Goal: Obtain resource: Download file/media

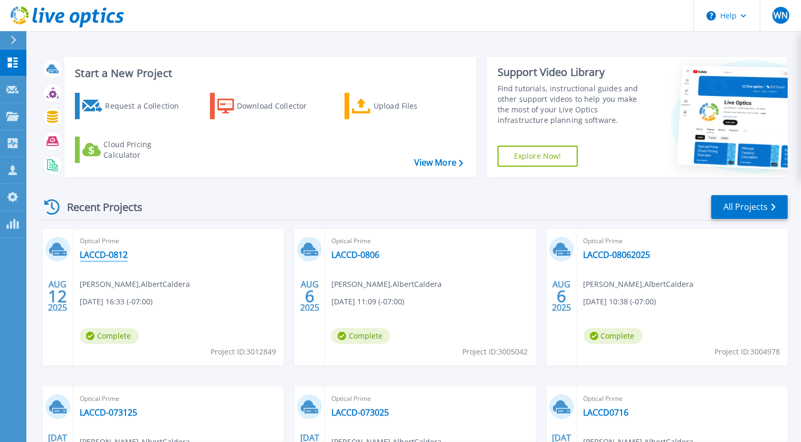
click at [104, 254] on link "LACCD-0812" at bounding box center [104, 255] width 48 height 11
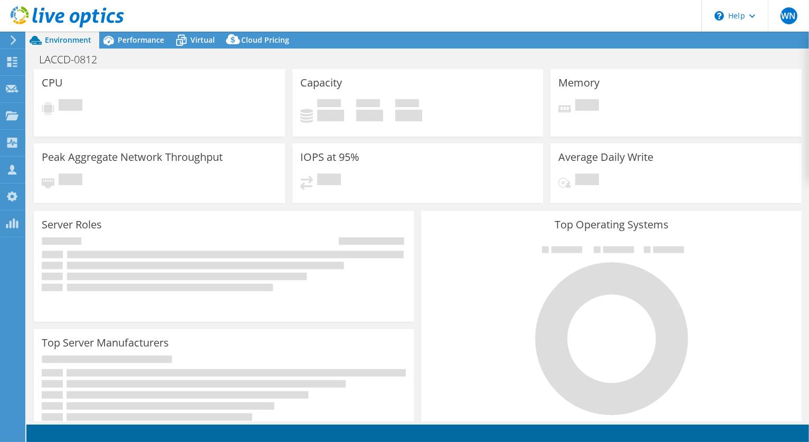
select select "USD"
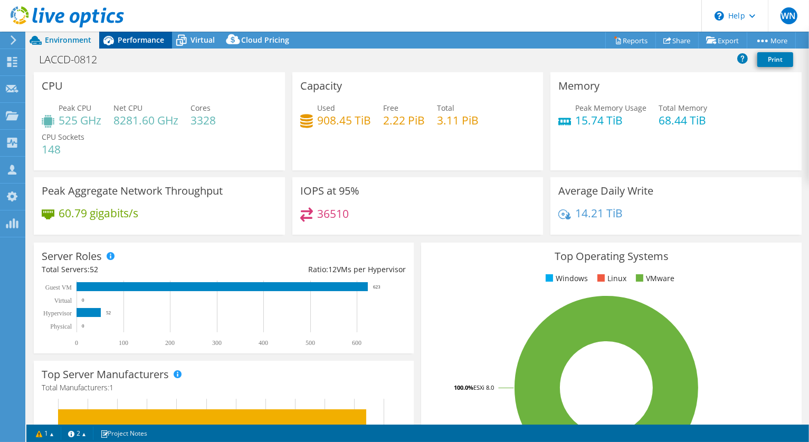
click at [135, 40] on span "Performance" at bounding box center [141, 40] width 46 height 10
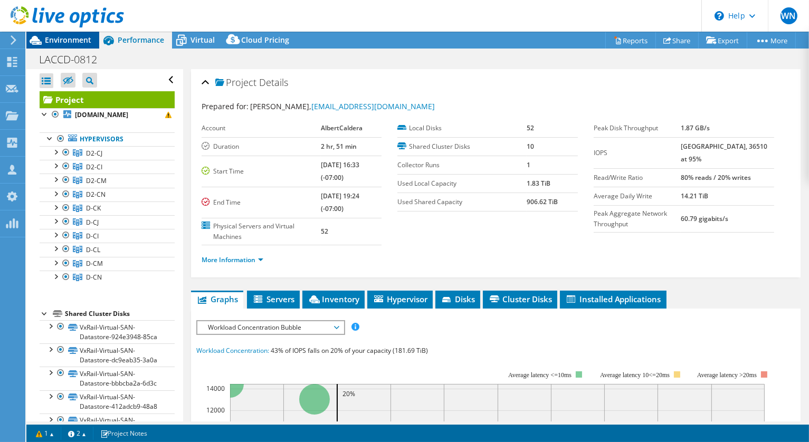
click at [75, 41] on span "Environment" at bounding box center [68, 40] width 46 height 10
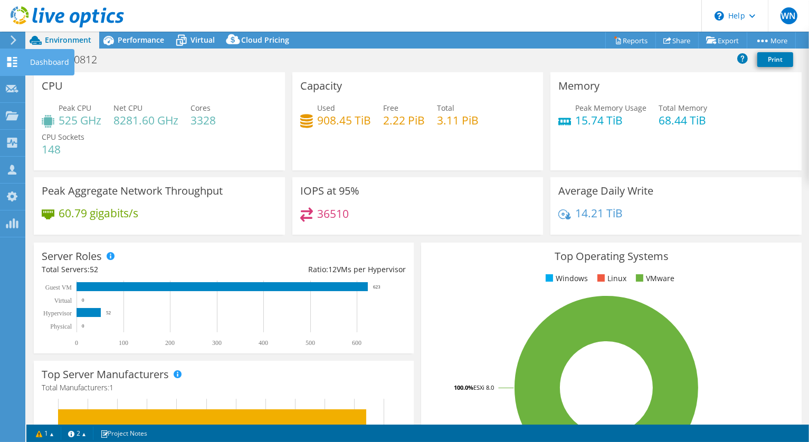
click at [9, 60] on use at bounding box center [12, 62] width 10 height 10
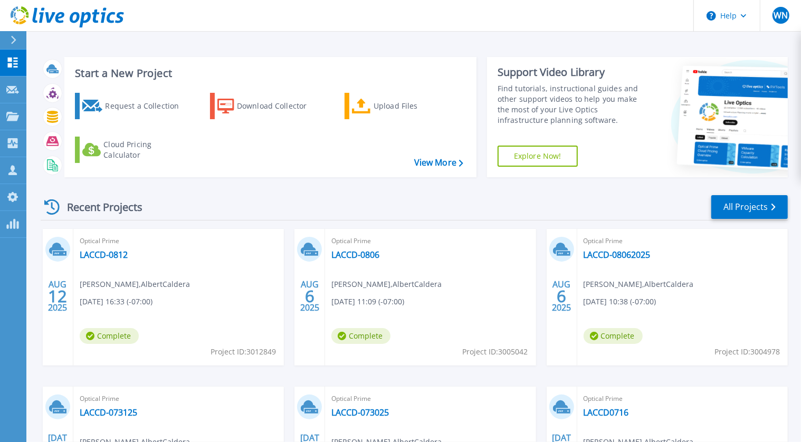
scroll to position [53, 0]
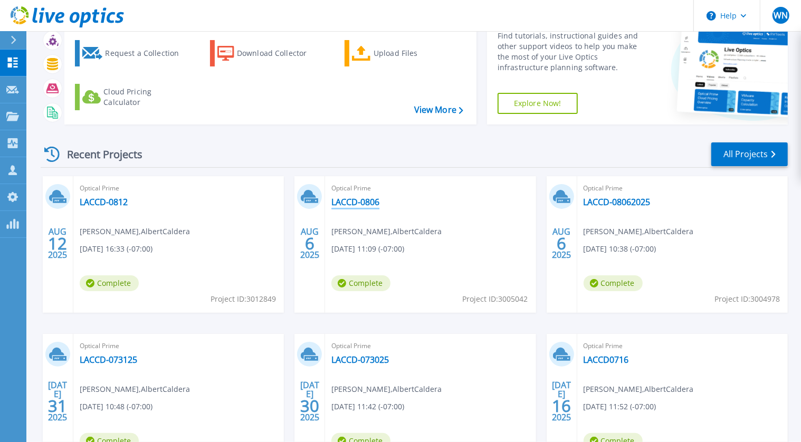
click at [354, 199] on link "LACCD-0806" at bounding box center [355, 202] width 48 height 11
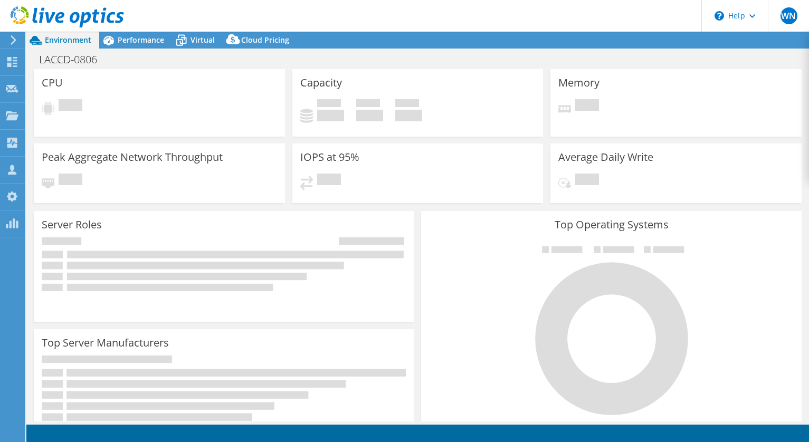
select select "USD"
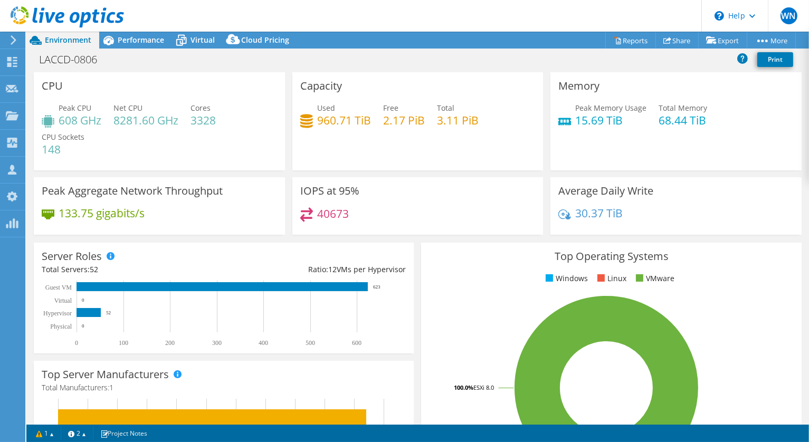
click at [140, 42] on span "Performance" at bounding box center [141, 40] width 46 height 10
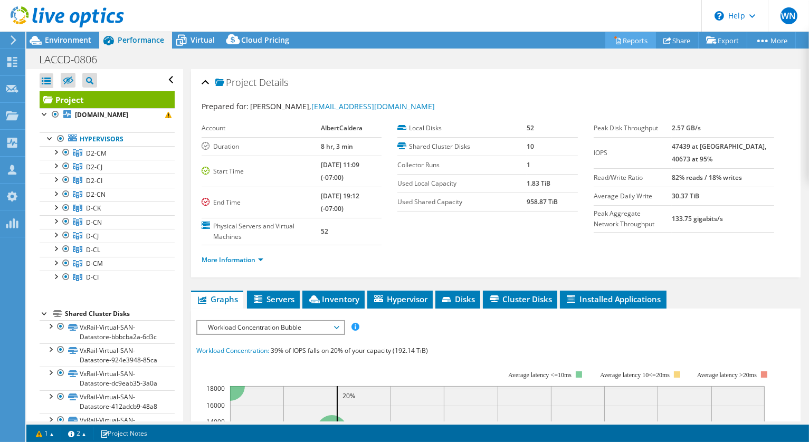
click at [619, 42] on link "Reports" at bounding box center [630, 40] width 51 height 16
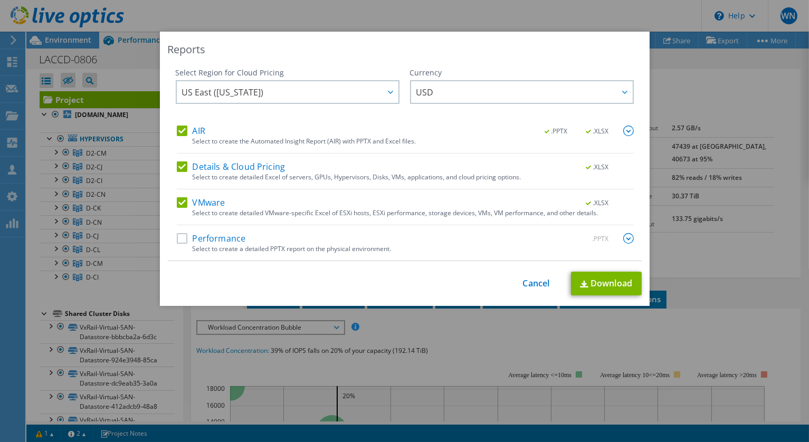
click at [179, 238] on label "Performance" at bounding box center [211, 238] width 69 height 11
click at [0, 0] on input "Performance" at bounding box center [0, 0] width 0 height 0
click at [599, 280] on link "Download" at bounding box center [606, 284] width 71 height 24
